Goal: Task Accomplishment & Management: Manage account settings

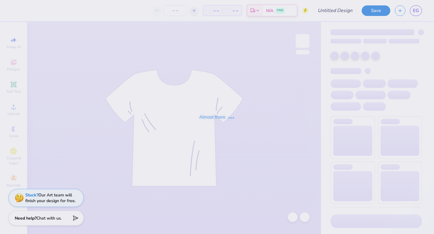
type input "[GEOGRAPHIC_DATA] : [PERSON_NAME]"
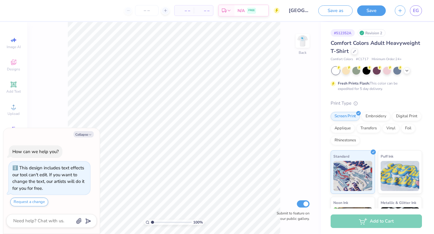
click at [302, 12] on input "[GEOGRAPHIC_DATA] : [PERSON_NAME]" at bounding box center [299, 11] width 30 height 12
type textarea "x"
click at [302, 12] on input "[GEOGRAPHIC_DATA] : [PERSON_NAME]" at bounding box center [299, 11] width 30 height 12
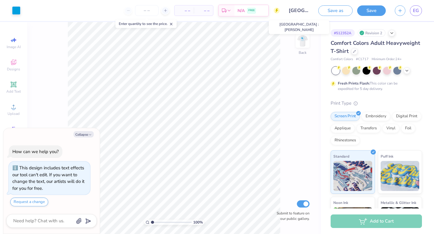
click at [302, 12] on input "[GEOGRAPHIC_DATA] : [PERSON_NAME]" at bounding box center [299, 11] width 30 height 12
click at [299, 10] on input "[GEOGRAPHIC_DATA] : [PERSON_NAME]" at bounding box center [299, 11] width 30 height 12
click at [415, 11] on span "EG" at bounding box center [416, 10] width 6 height 7
